Goal: Information Seeking & Learning: Learn about a topic

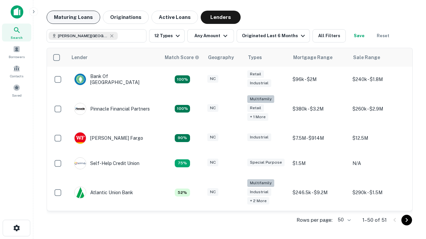
click at [73, 17] on button "Maturing Loans" at bounding box center [74, 17] width 54 height 13
